Goal: Transaction & Acquisition: Download file/media

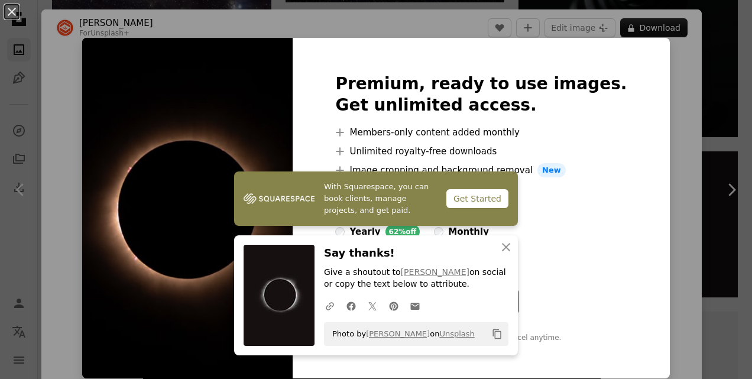
scroll to position [2898, 0]
click at [690, 74] on div "An X shape Premium, ready to use images. Get unlimited access. A plus sign Memb…" at bounding box center [376, 189] width 752 height 379
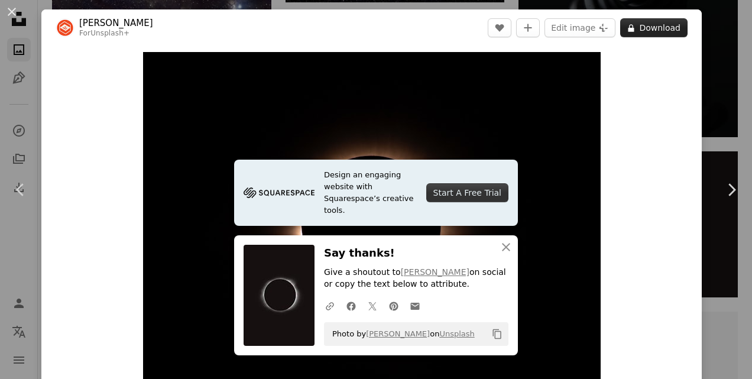
click at [644, 21] on button "A lock Download" at bounding box center [654, 27] width 67 height 19
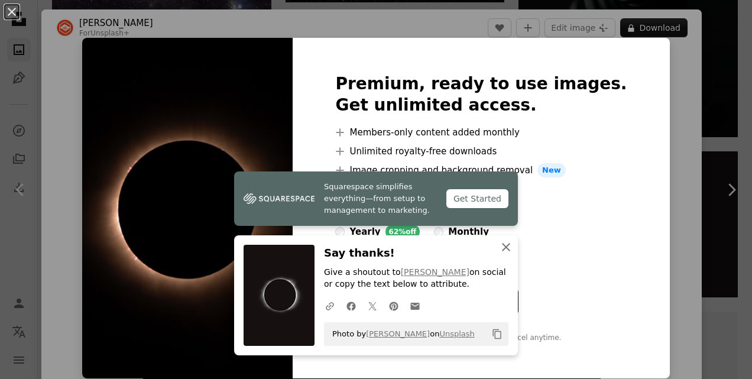
click at [502, 246] on icon "button" at bounding box center [506, 247] width 8 height 8
